Goal: Transaction & Acquisition: Purchase product/service

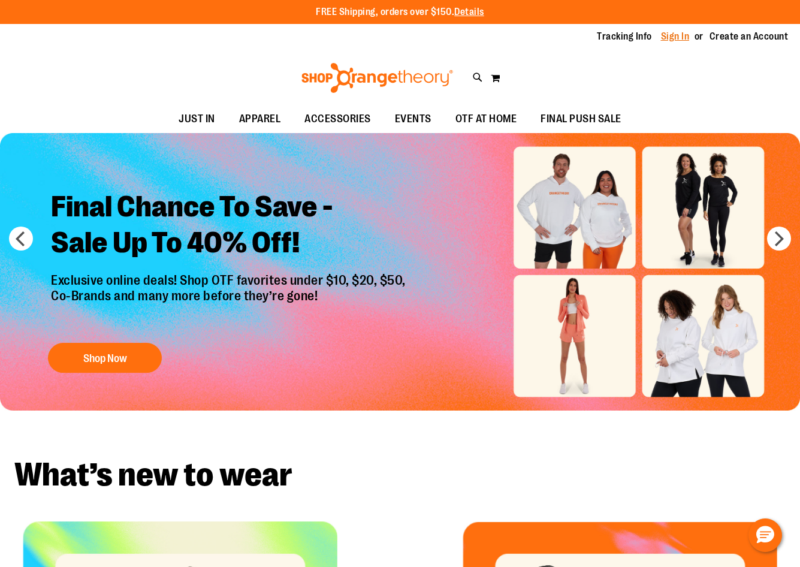
type input "**********"
click at [670, 34] on link "Sign In" at bounding box center [675, 36] width 29 height 13
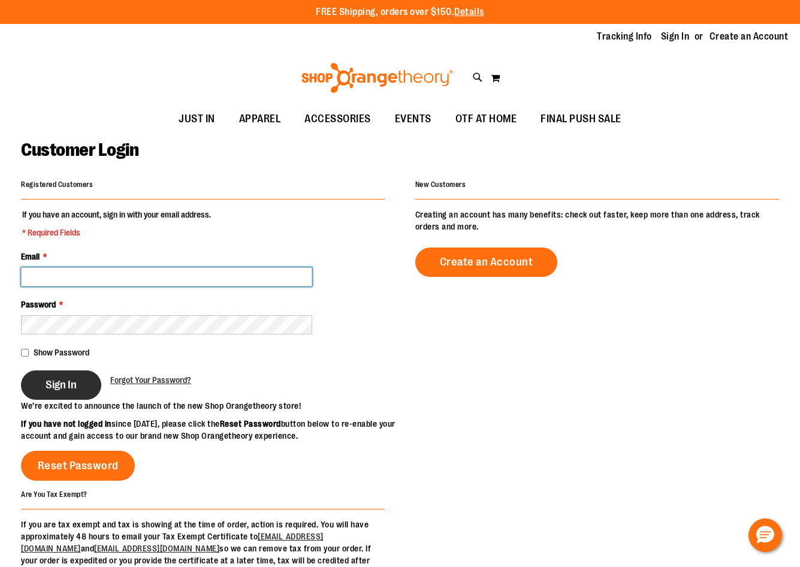
type input "**********"
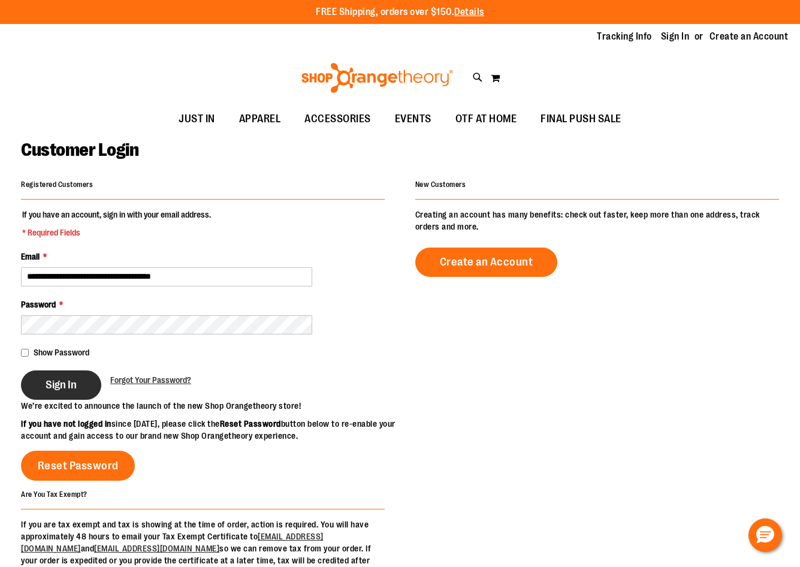
type input "**********"
click at [64, 385] on span "Sign In" at bounding box center [61, 384] width 31 height 13
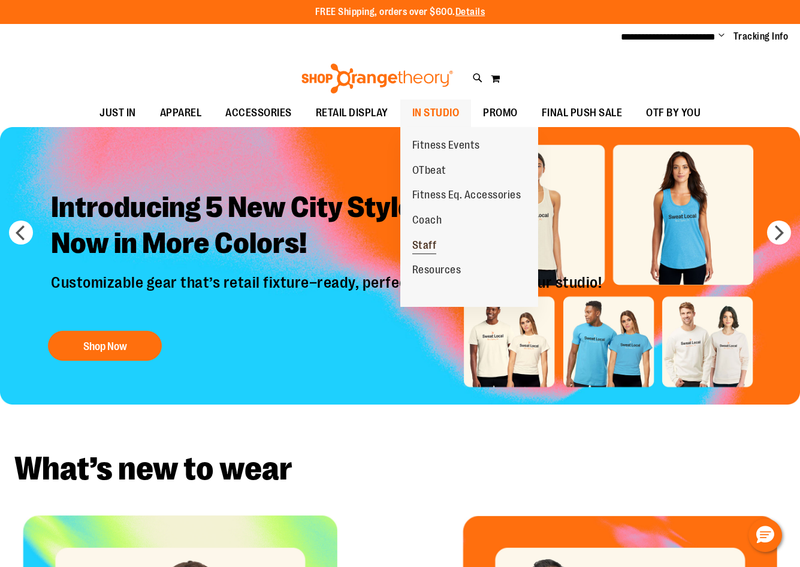
type input "**********"
click at [436, 246] on link "Staff" at bounding box center [424, 245] width 49 height 25
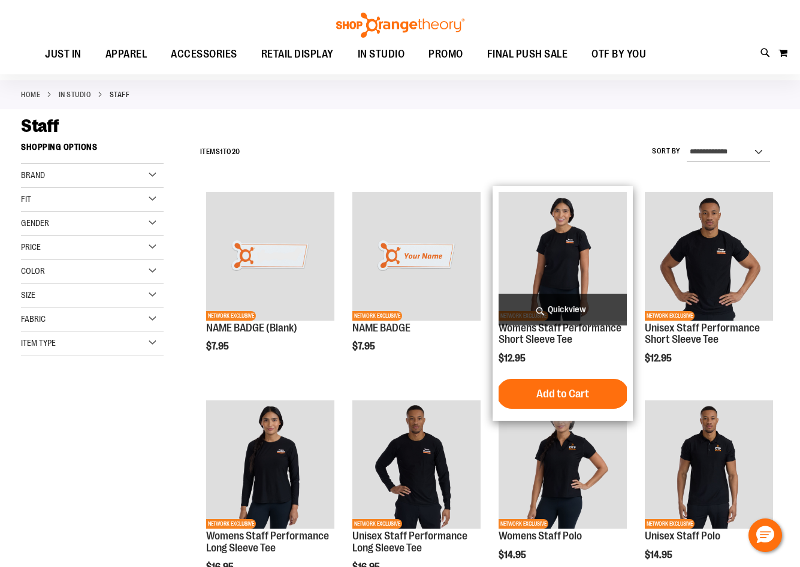
scroll to position [179, 0]
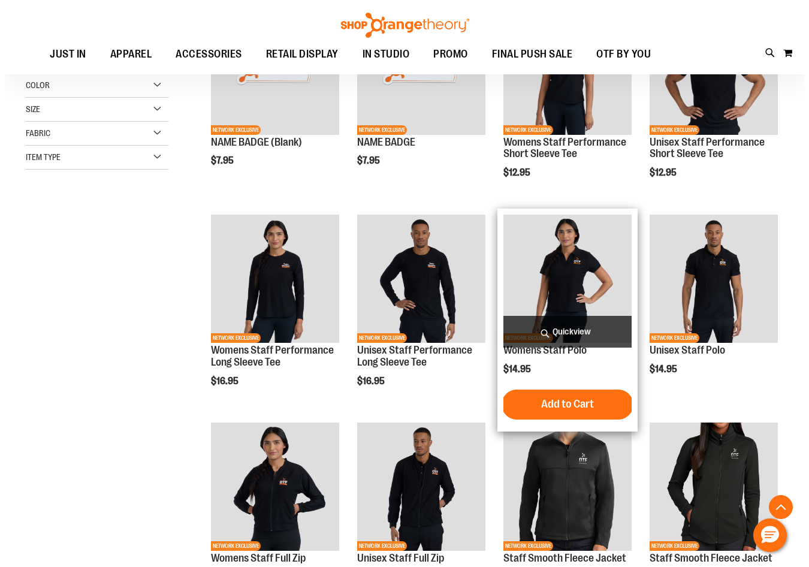
scroll to position [299, 0]
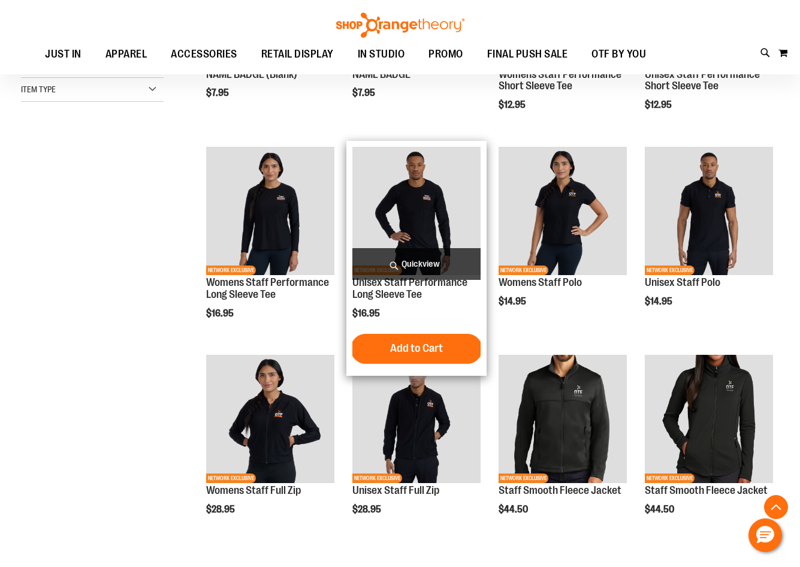
type input "**********"
click at [435, 255] on span "Quickview" at bounding box center [417, 264] width 128 height 32
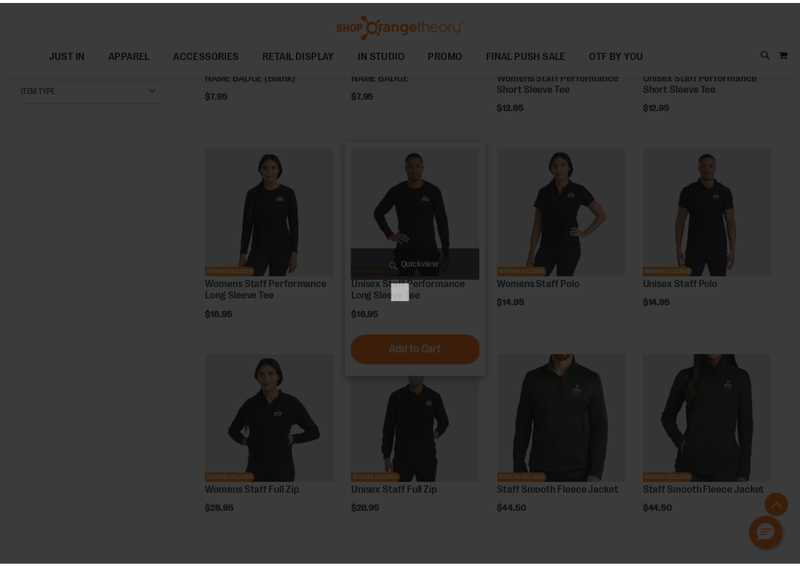
scroll to position [0, 0]
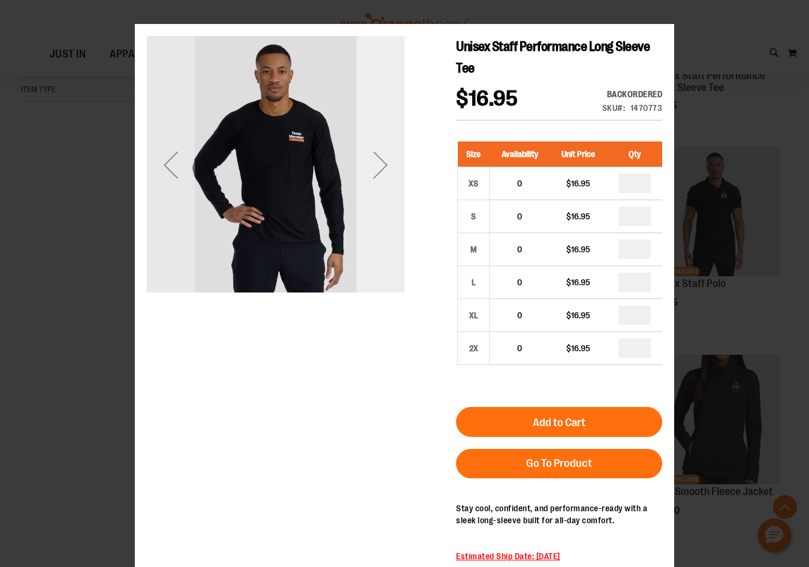
click at [384, 184] on div "Next" at bounding box center [381, 165] width 48 height 48
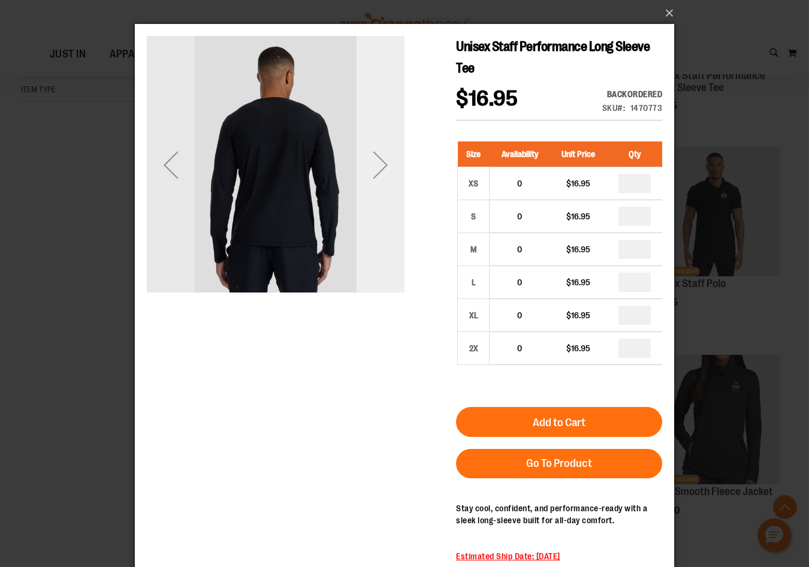
click at [379, 187] on div "Next" at bounding box center [381, 165] width 48 height 48
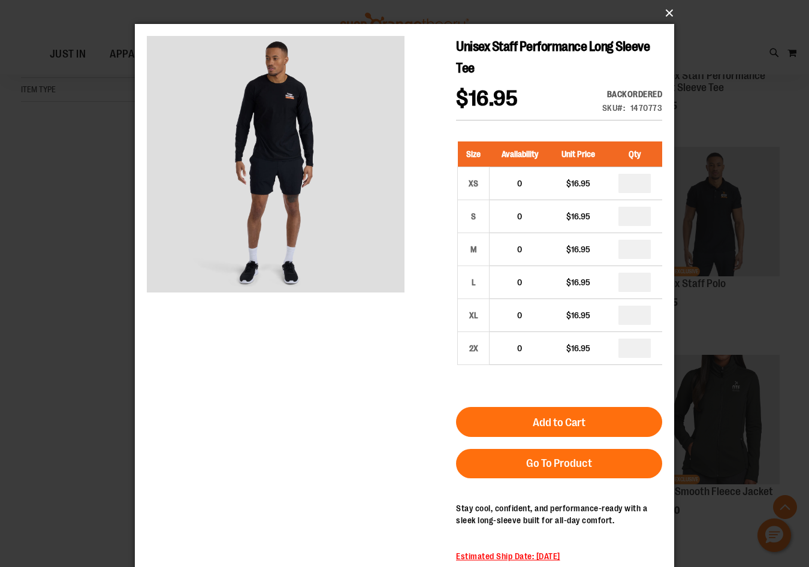
click at [665, 15] on button "×" at bounding box center [408, 13] width 540 height 26
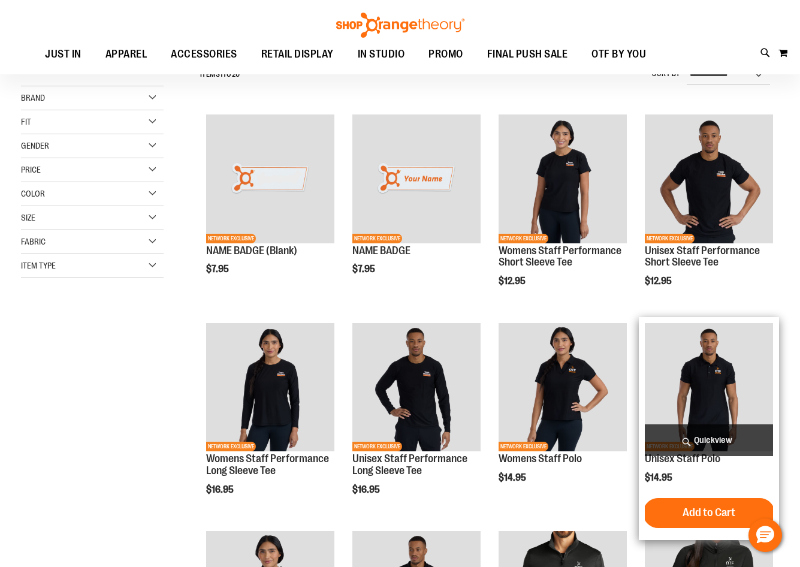
scroll to position [119, 0]
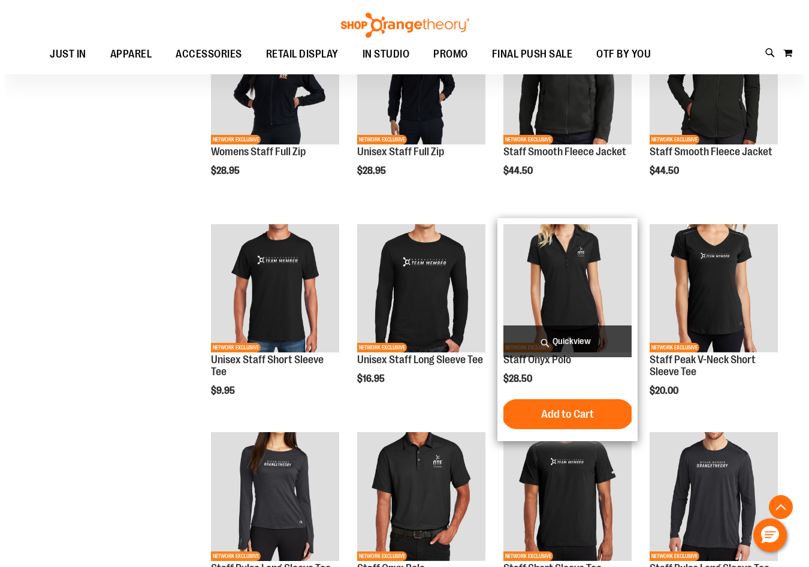
scroll to position [659, 0]
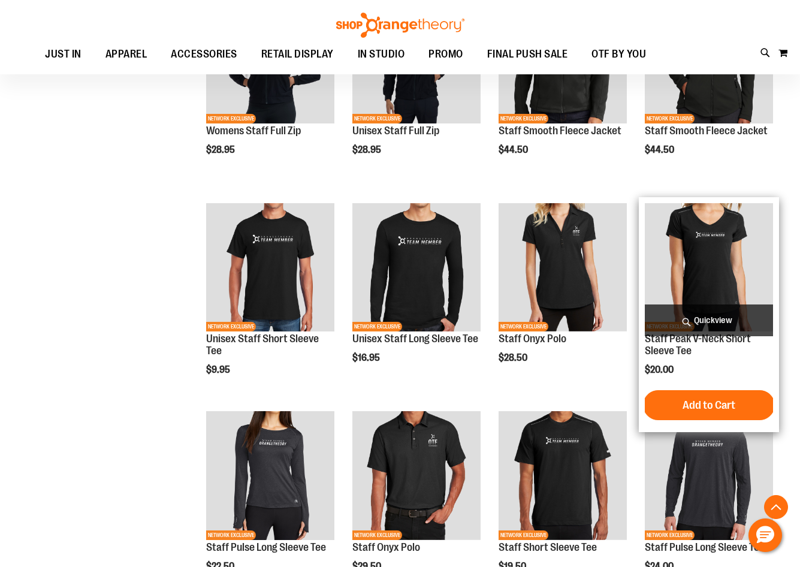
click at [753, 311] on span "Quickview" at bounding box center [709, 321] width 128 height 32
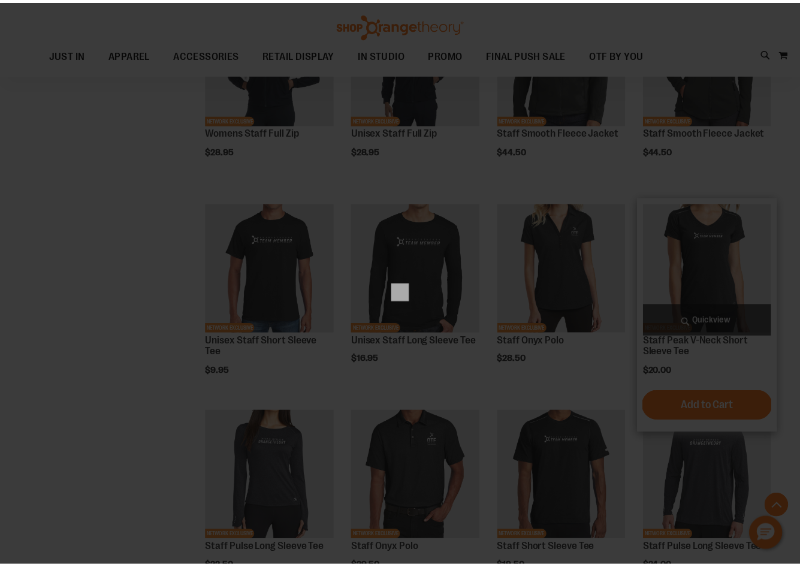
scroll to position [0, 0]
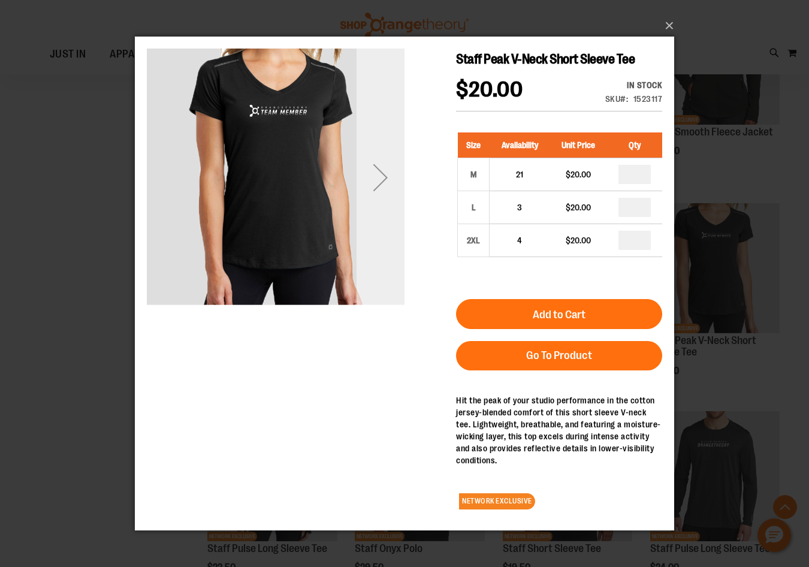
click at [393, 210] on div "Next" at bounding box center [381, 177] width 48 height 258
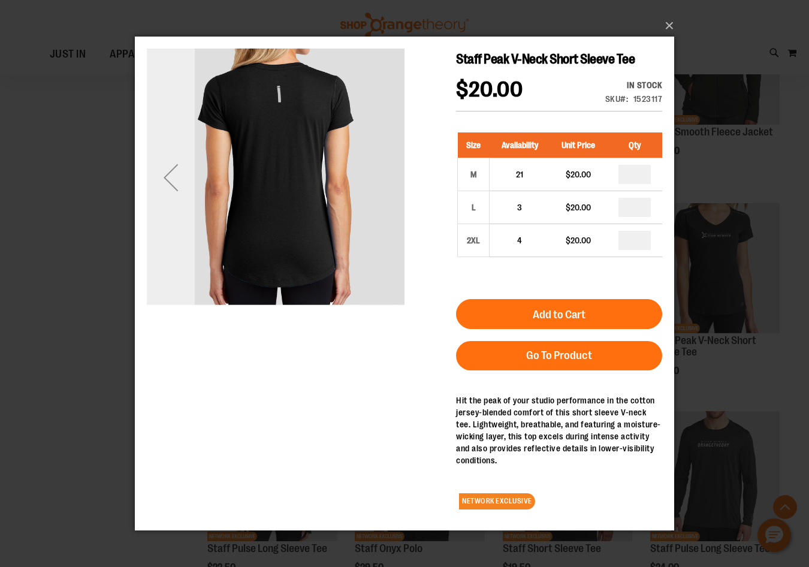
click at [164, 201] on div "Previous" at bounding box center [171, 177] width 48 height 258
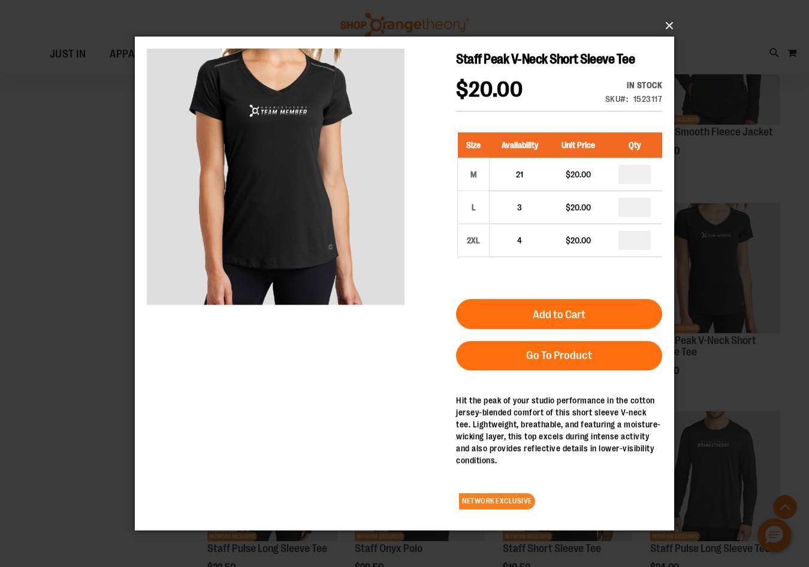
click at [670, 25] on button "×" at bounding box center [408, 26] width 540 height 26
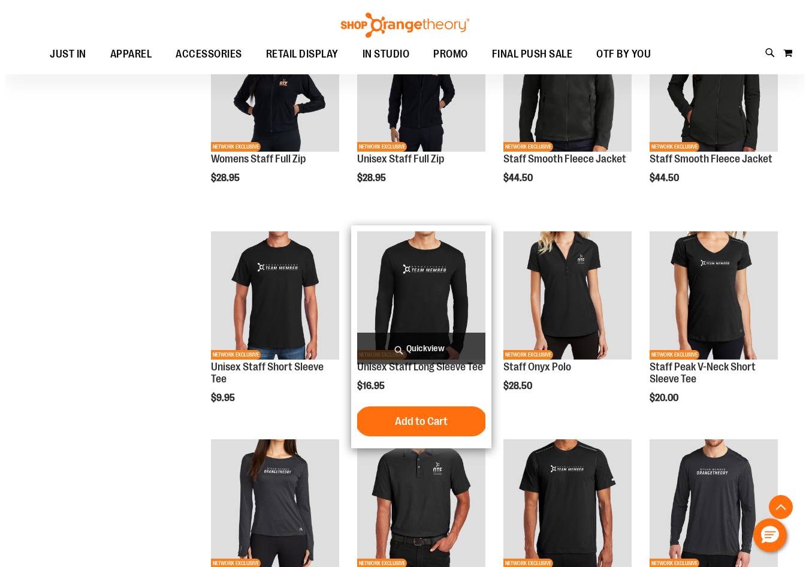
scroll to position [479, 0]
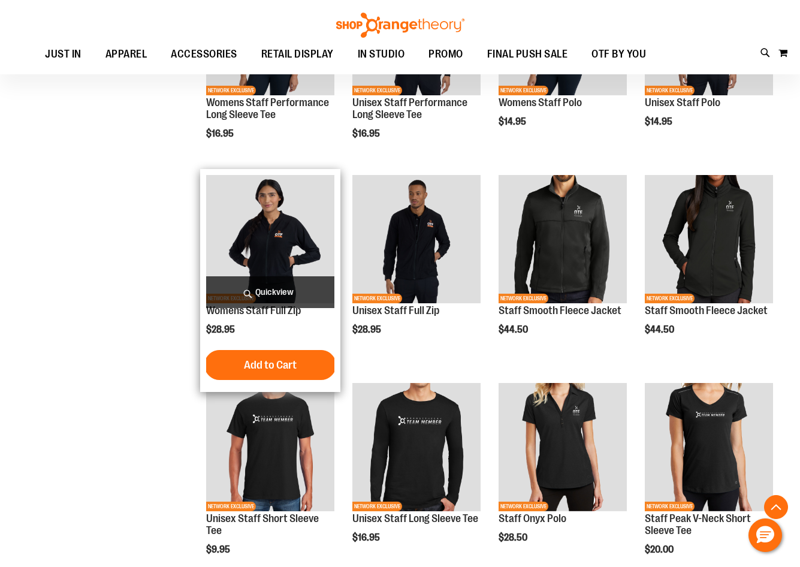
click at [318, 289] on span "Quickview" at bounding box center [270, 292] width 128 height 32
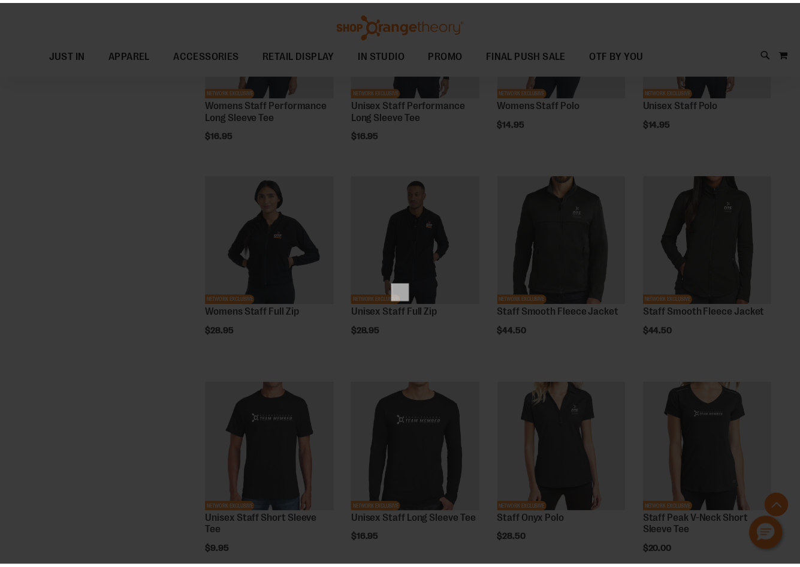
scroll to position [0, 0]
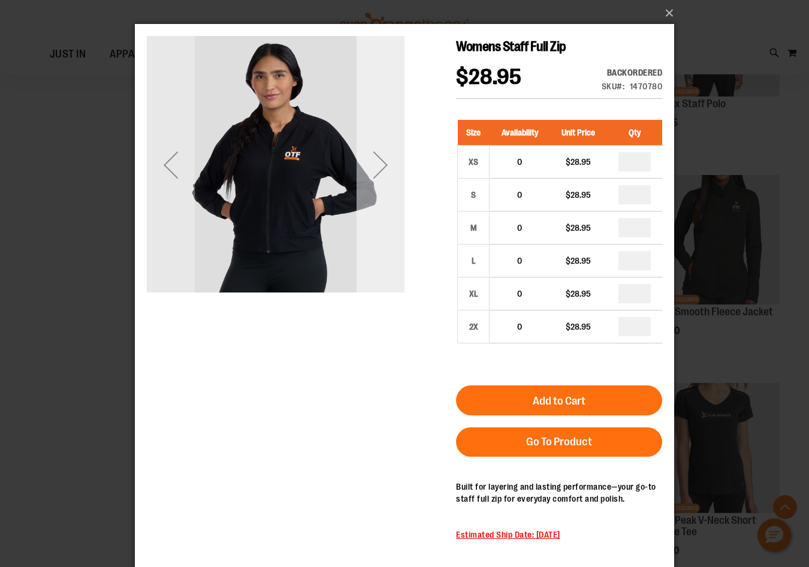
click at [372, 175] on div "Next" at bounding box center [381, 165] width 48 height 48
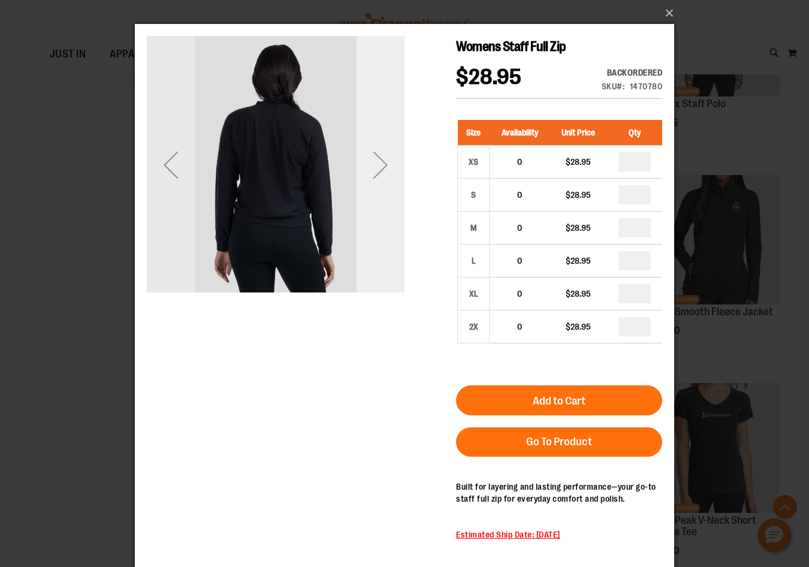
click at [367, 176] on div "Next" at bounding box center [381, 165] width 48 height 48
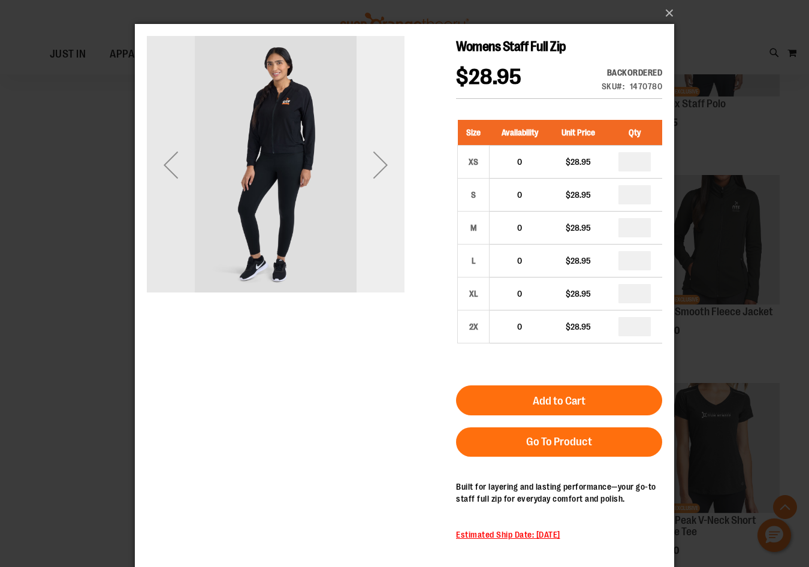
click at [367, 176] on div "Next" at bounding box center [381, 165] width 48 height 48
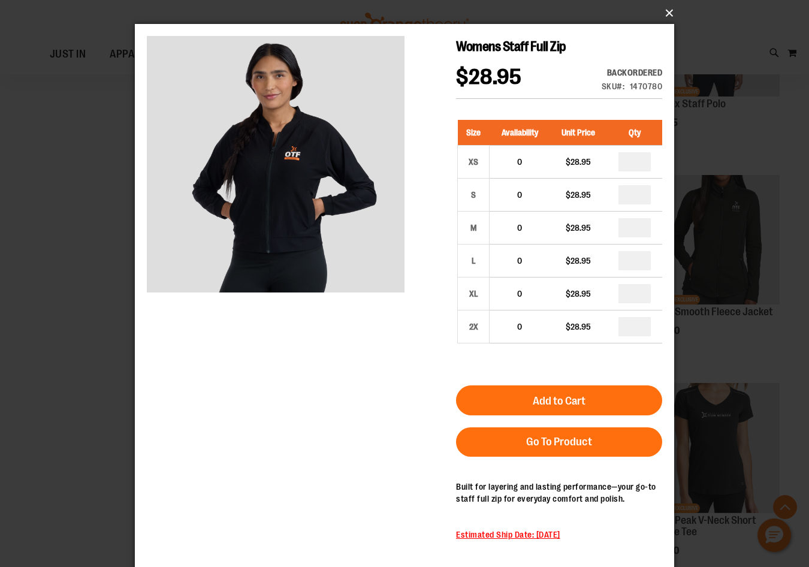
click at [667, 8] on button "×" at bounding box center [408, 13] width 540 height 26
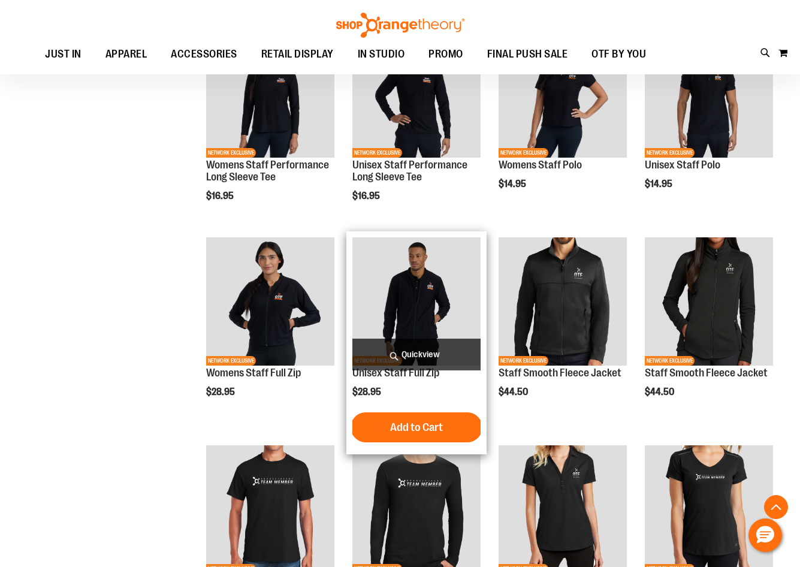
scroll to position [359, 0]
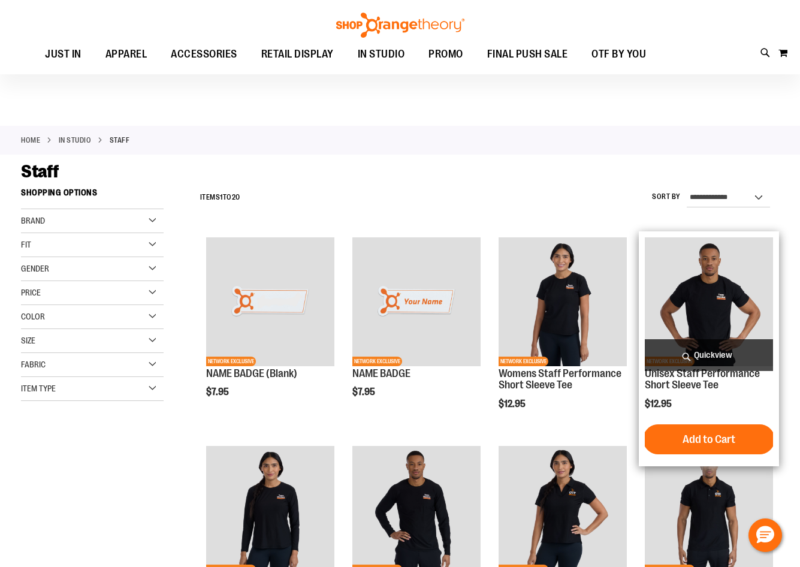
scroll to position [119, 0]
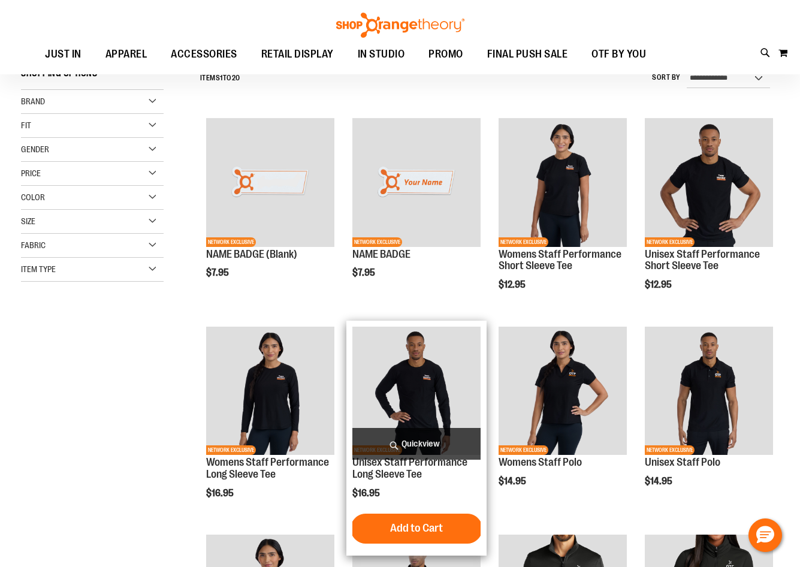
click at [388, 374] on img "product" at bounding box center [417, 391] width 128 height 128
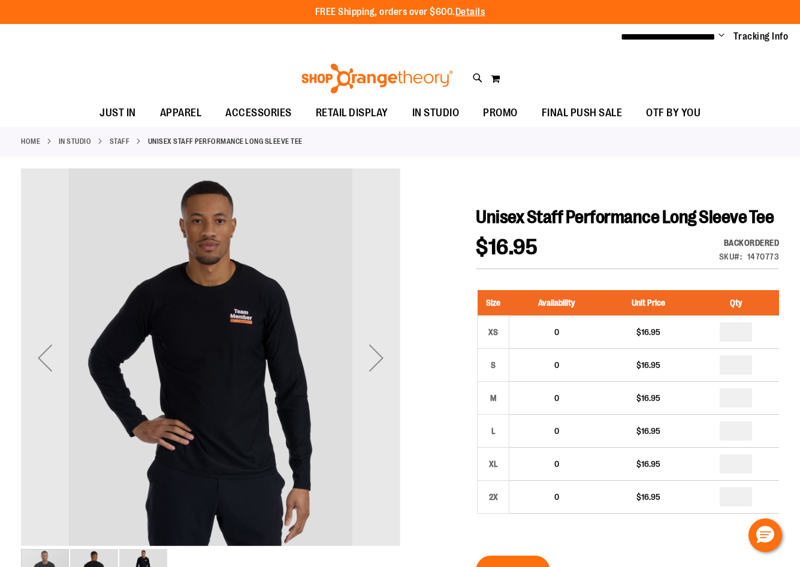
click at [267, 326] on div "carousel" at bounding box center [210, 357] width 379 height 379
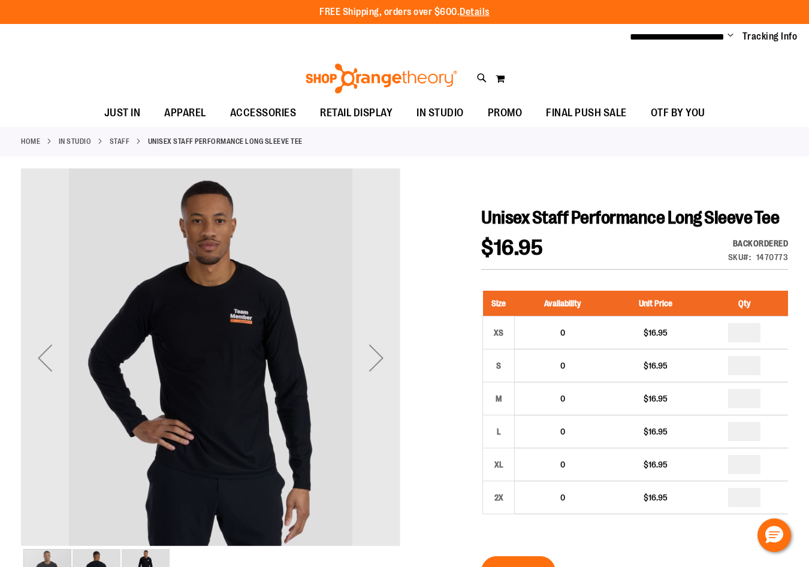
type input "**********"
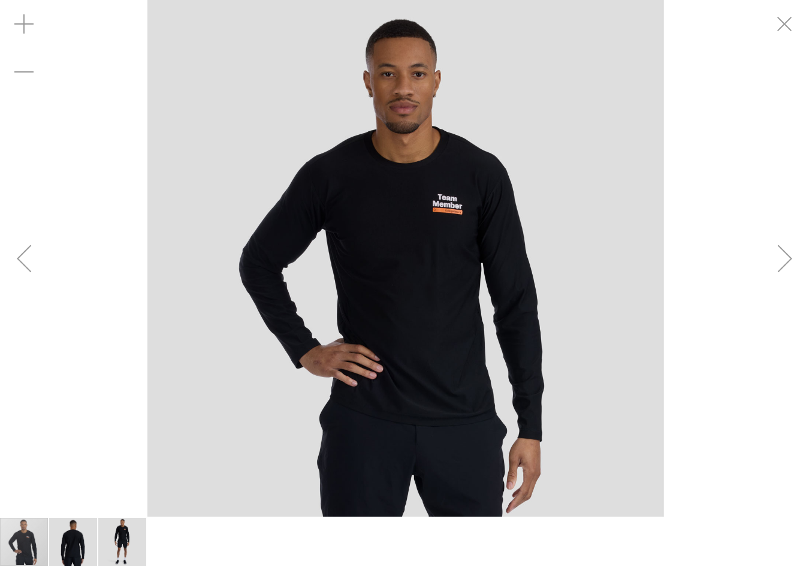
drag, startPoint x: 450, startPoint y: 196, endPoint x: 450, endPoint y: 152, distance: 43.8
click at [450, 152] on img "carousel" at bounding box center [405, 258] width 517 height 517
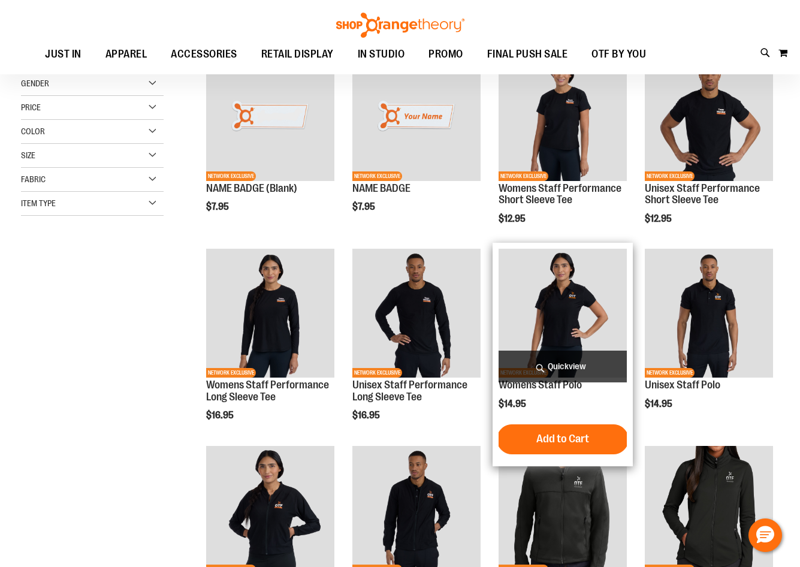
scroll to position [170, 0]
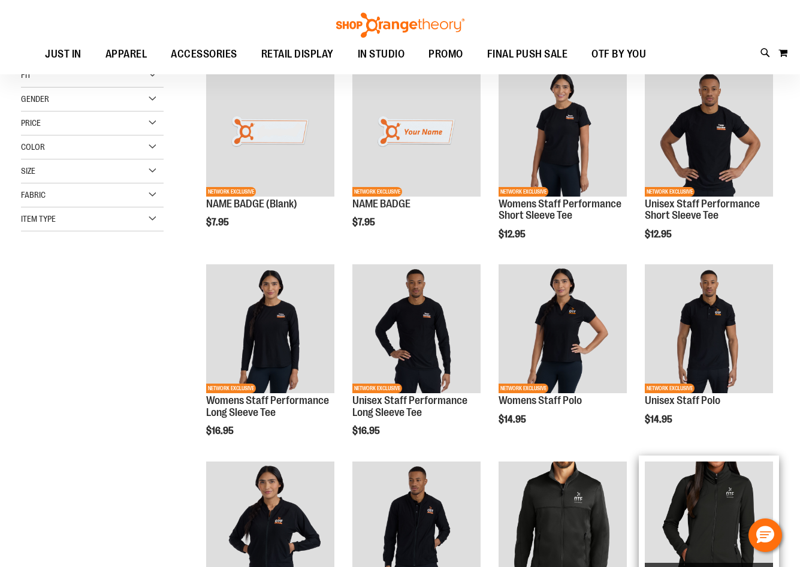
type input "**********"
click at [689, 507] on img "product" at bounding box center [709, 526] width 128 height 128
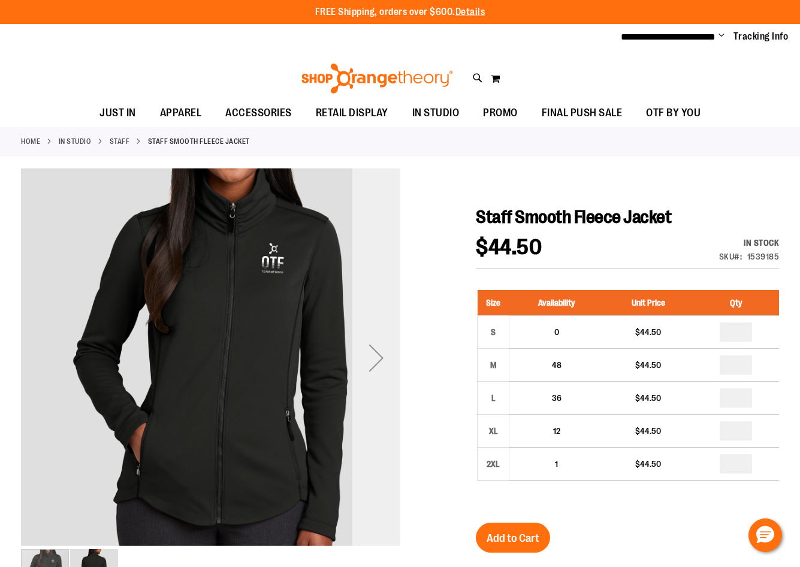
type input "**********"
click at [387, 357] on div "Next" at bounding box center [377, 358] width 48 height 48
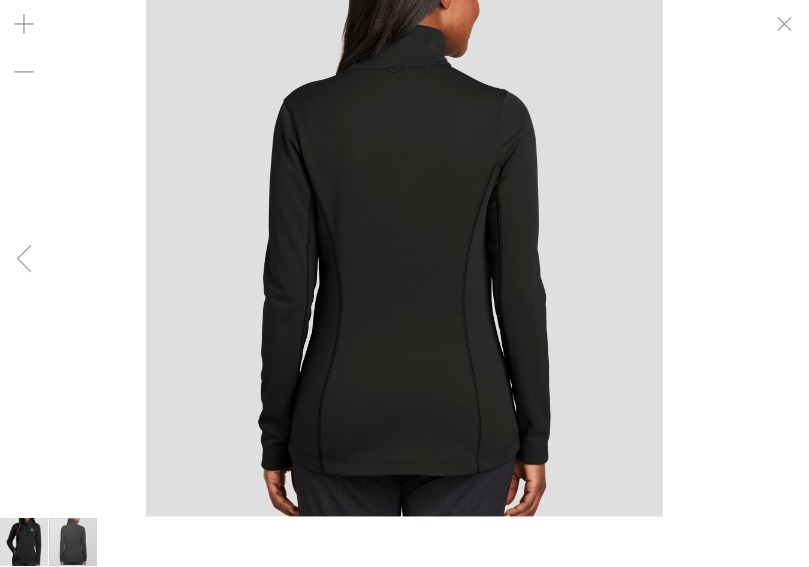
click at [36, 271] on div "Previous" at bounding box center [24, 258] width 48 height 48
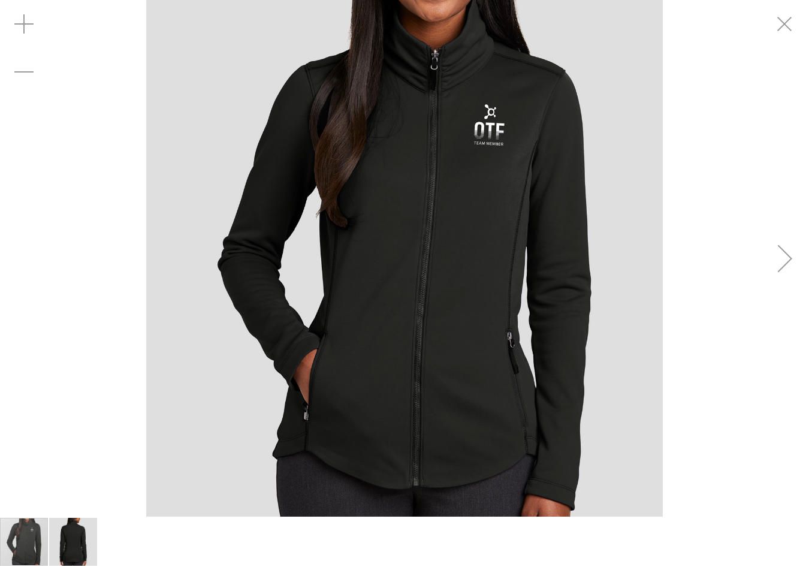
click at [36, 271] on div "carousel" at bounding box center [404, 258] width 809 height 517
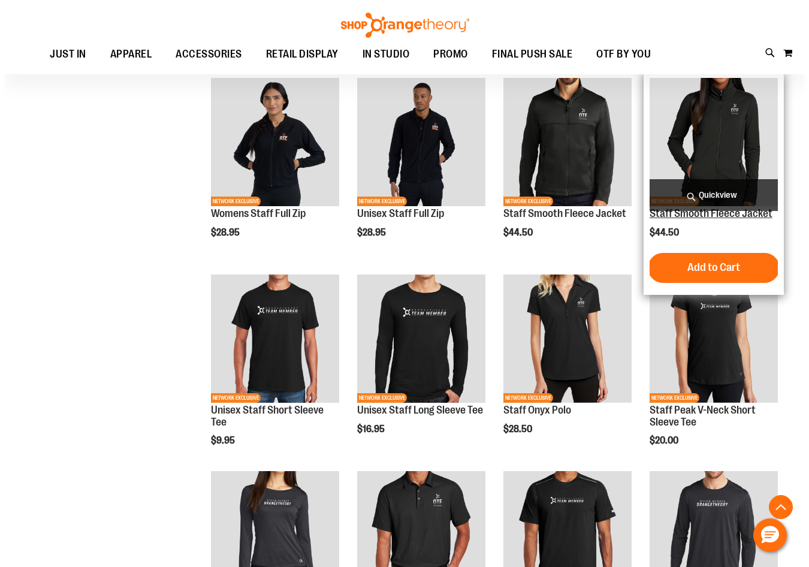
scroll to position [406, 0]
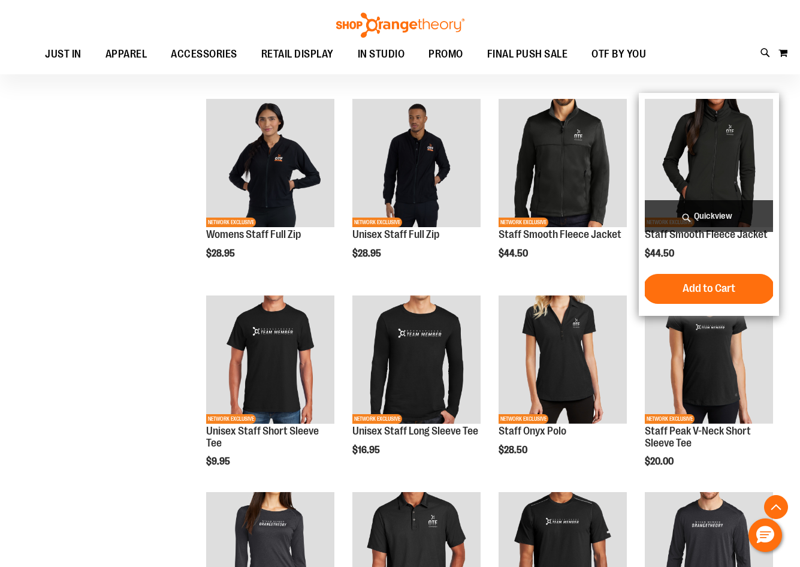
type input "**********"
click at [689, 217] on span "Quickview" at bounding box center [709, 216] width 128 height 32
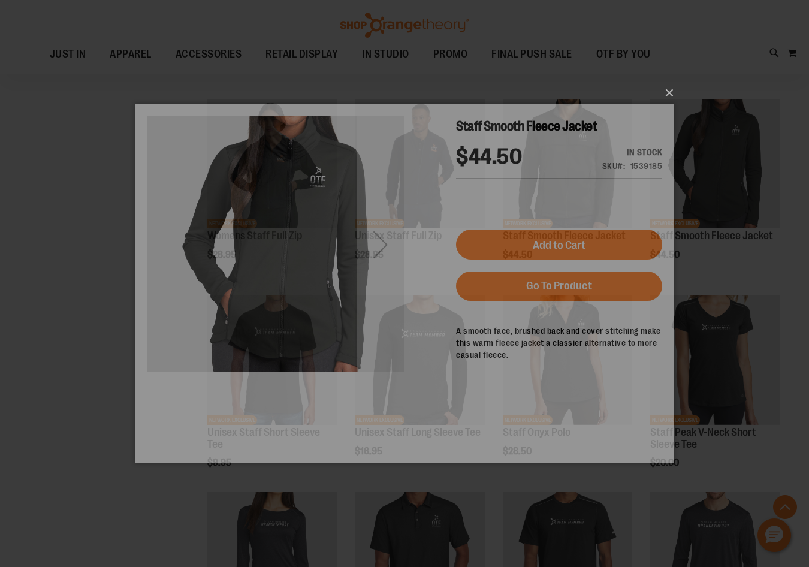
scroll to position [0, 0]
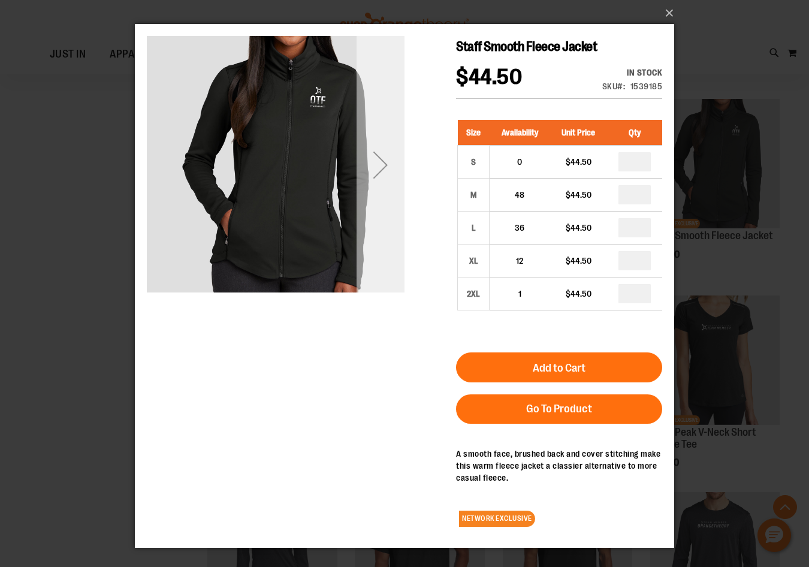
click at [390, 184] on div "Next" at bounding box center [381, 165] width 48 height 48
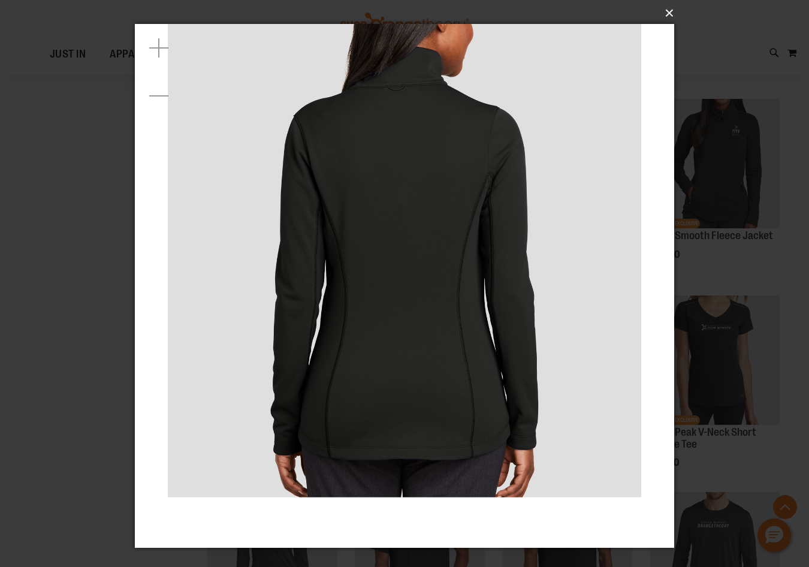
click at [670, 16] on button "×" at bounding box center [408, 13] width 540 height 26
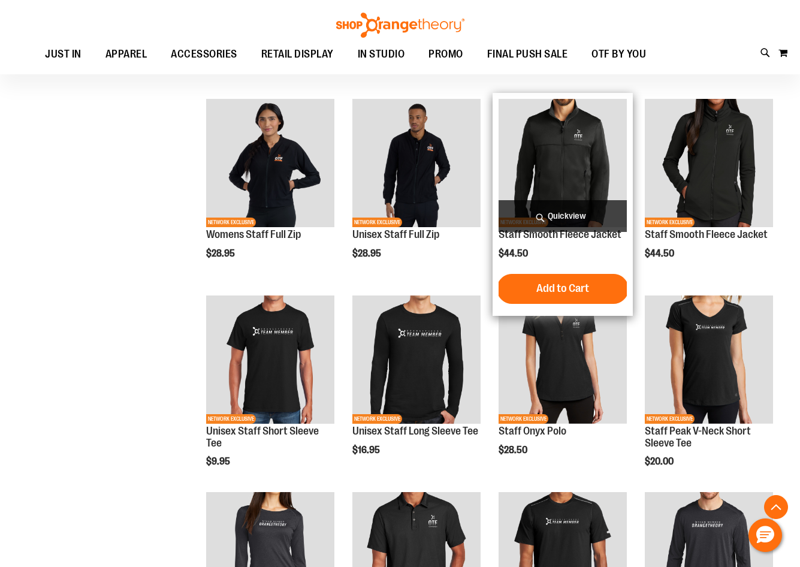
click at [589, 214] on span "Quickview" at bounding box center [563, 216] width 128 height 32
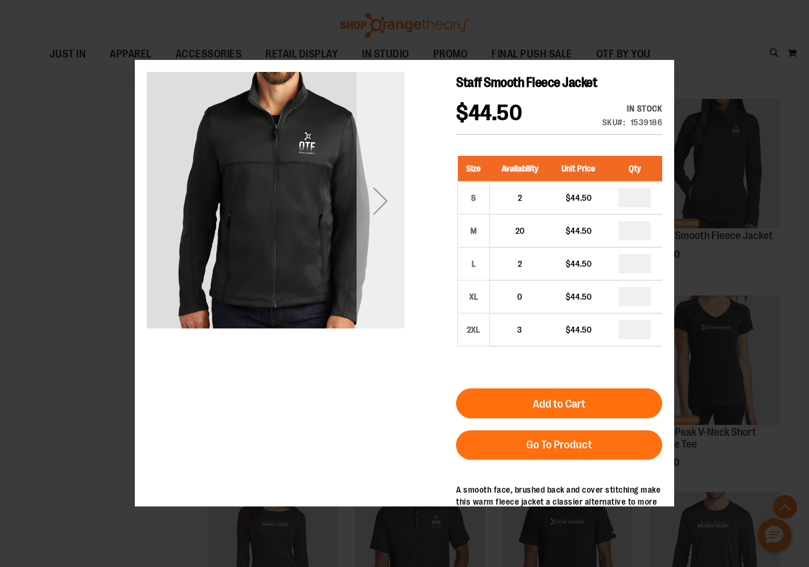
click at [369, 273] on div "Next" at bounding box center [381, 201] width 48 height 258
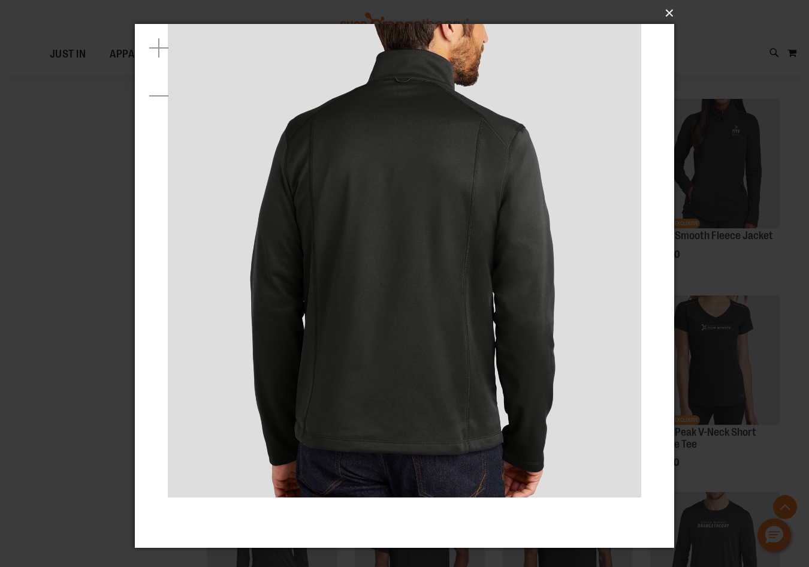
click at [673, 17] on button "×" at bounding box center [408, 13] width 540 height 26
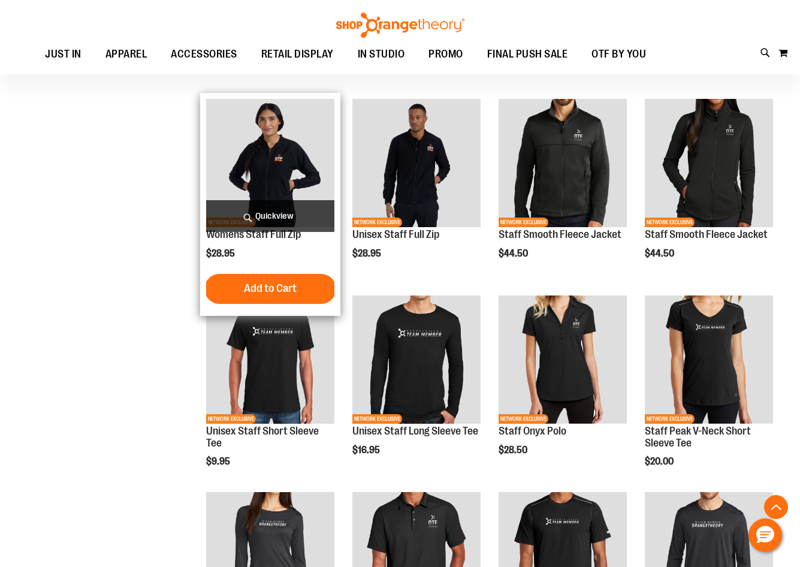
click at [248, 212] on span "Quickview" at bounding box center [270, 216] width 128 height 32
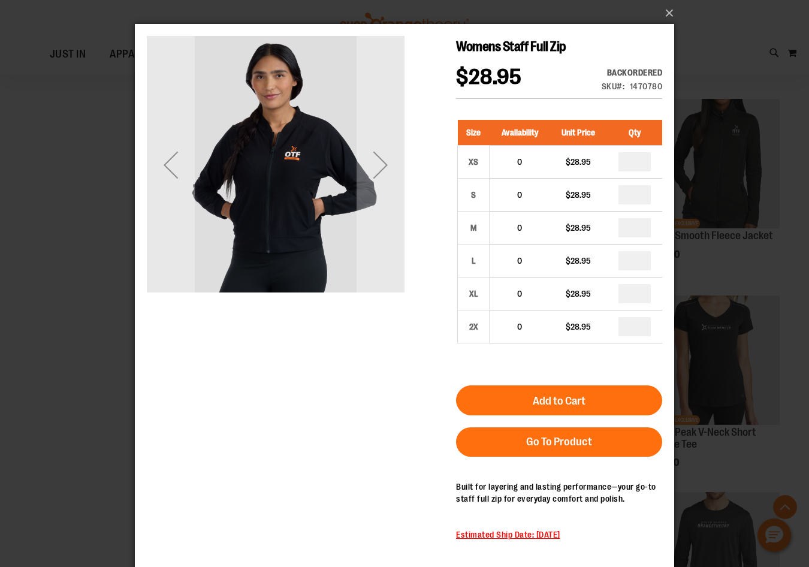
click at [399, 223] on div "Next" at bounding box center [381, 165] width 48 height 258
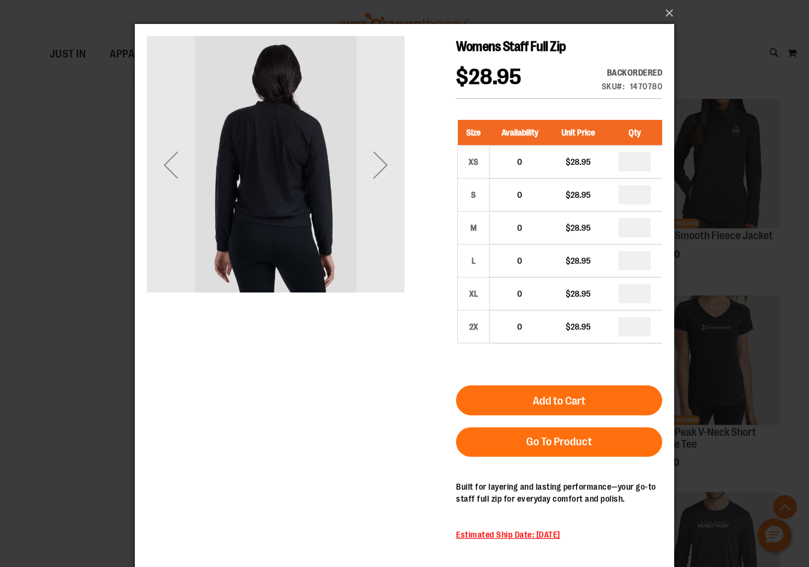
click at [399, 223] on div "Next" at bounding box center [381, 165] width 48 height 258
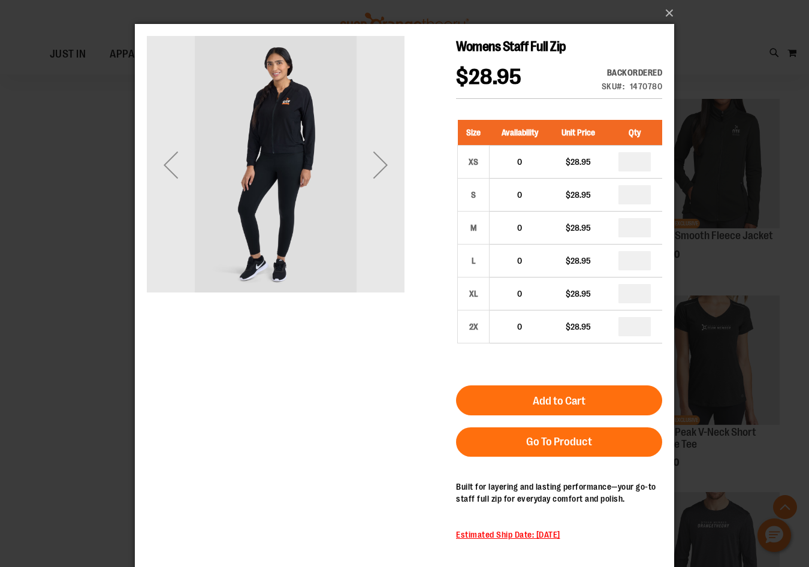
click at [399, 223] on div "Next" at bounding box center [381, 165] width 48 height 258
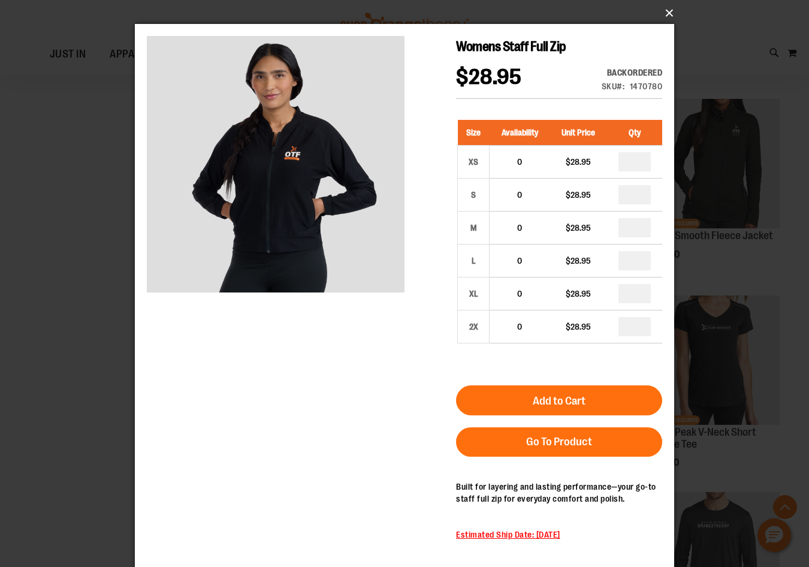
click at [657, 16] on button "×" at bounding box center [408, 13] width 540 height 26
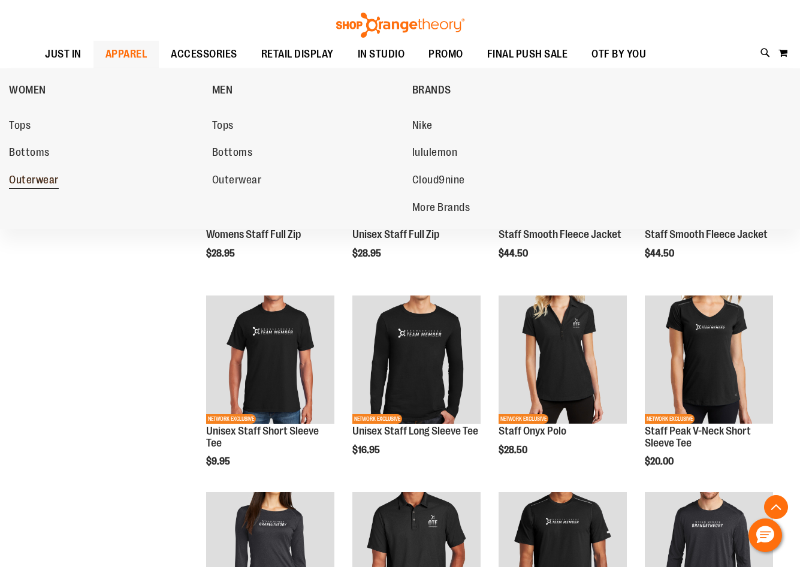
click at [45, 185] on span "Outerwear" at bounding box center [34, 181] width 50 height 15
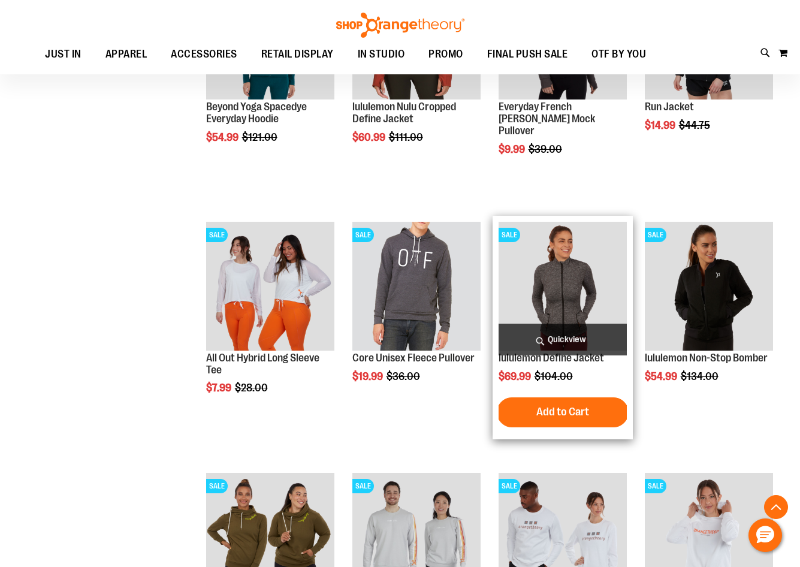
scroll to position [1078, 0]
